Goal: Information Seeking & Learning: Find specific fact

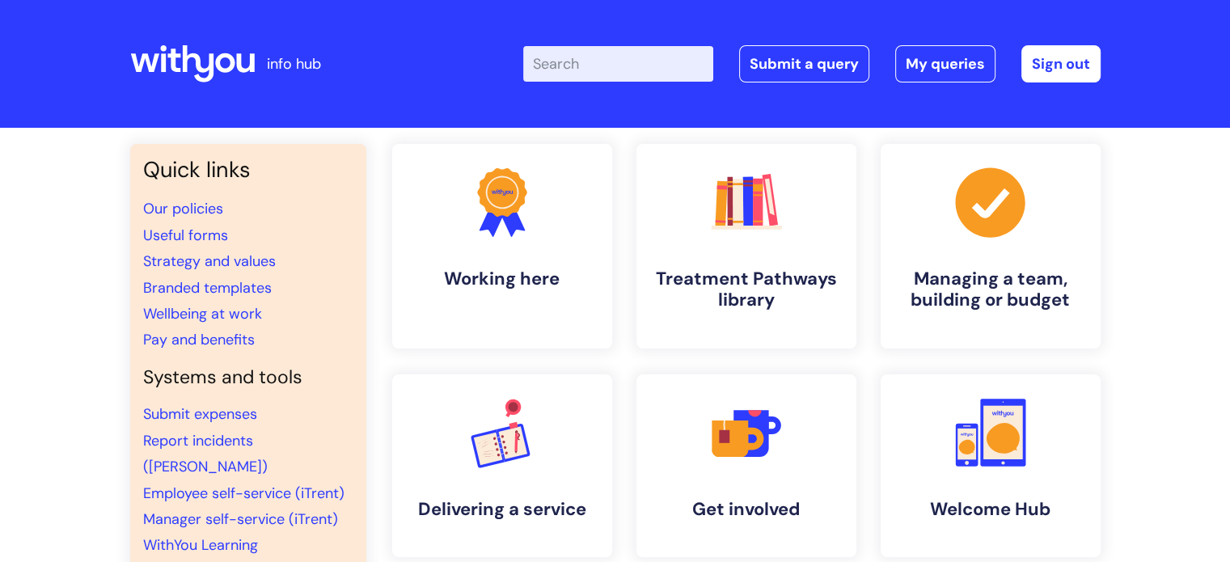
click at [616, 78] on input "Enter your search term here..." at bounding box center [618, 64] width 190 height 36
type input "holiday"
click button "Search" at bounding box center [0, 0] width 0 height 0
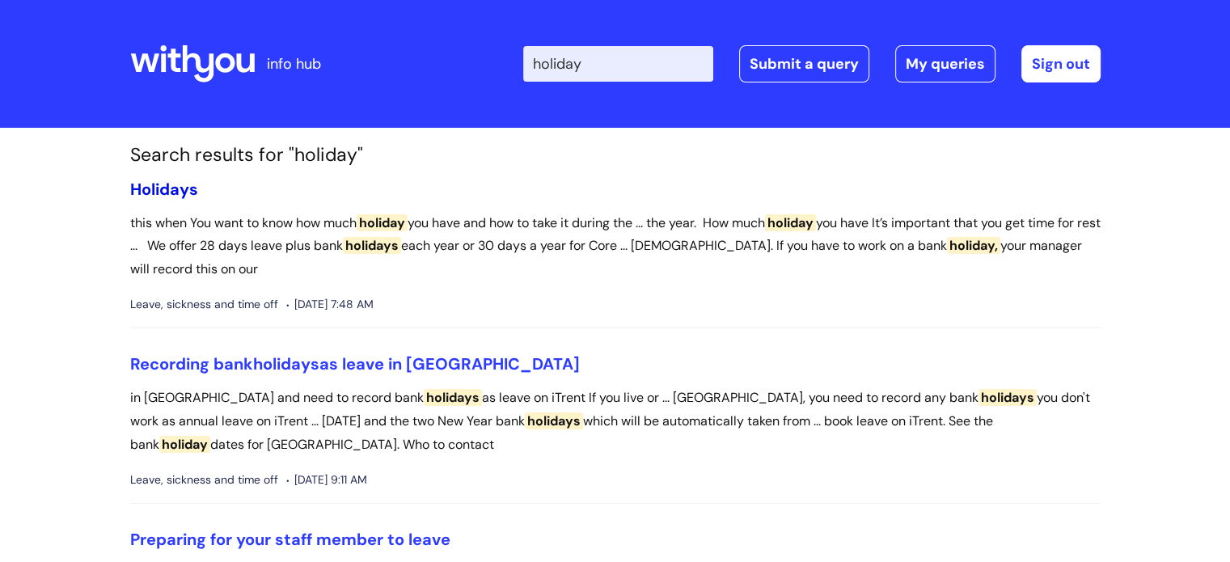
click at [162, 184] on span "Holidays" at bounding box center [164, 189] width 68 height 21
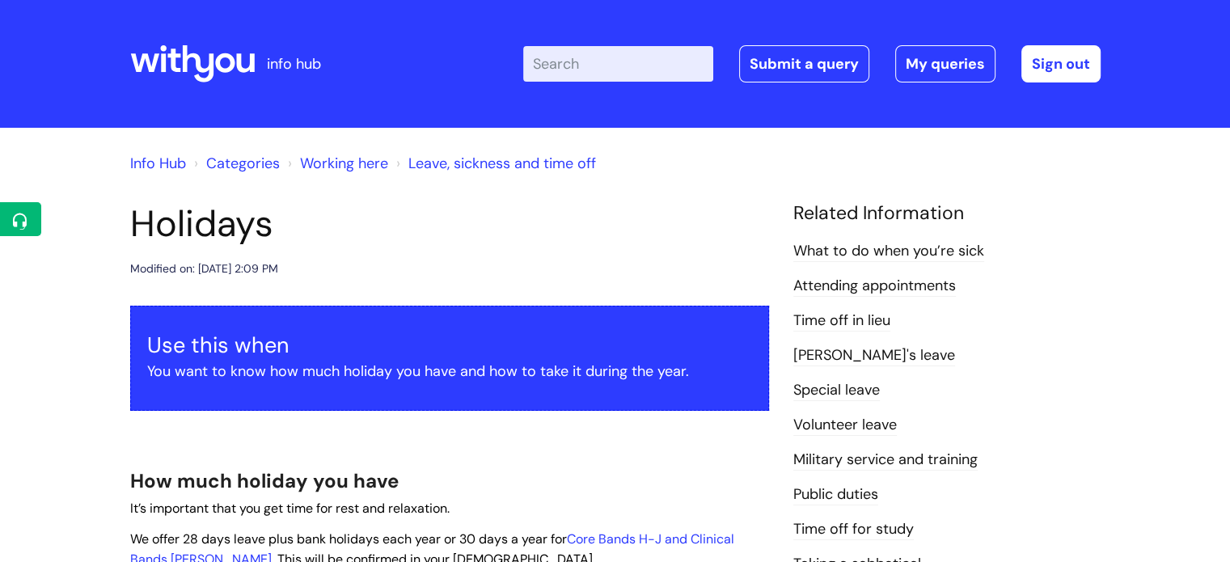
click at [624, 74] on input "Enter your search term here..." at bounding box center [618, 64] width 190 height 36
type input "sickness"
click button "Search" at bounding box center [0, 0] width 0 height 0
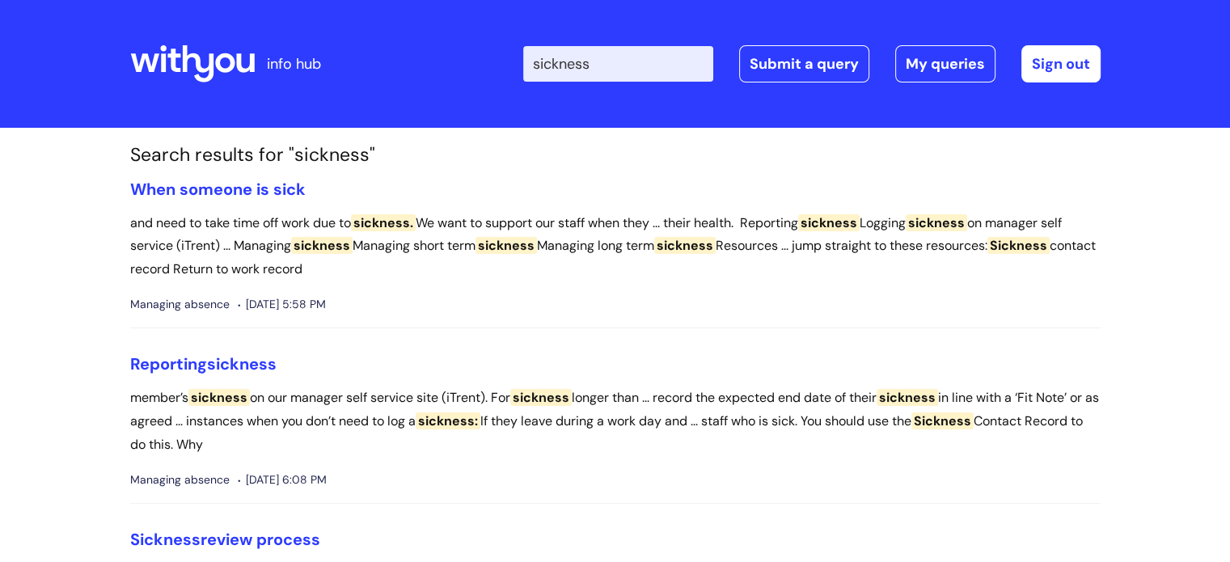
click at [629, 63] on input "sickness" at bounding box center [618, 64] width 190 height 36
type input "sickness holiday"
click button "Search" at bounding box center [0, 0] width 0 height 0
